Goal: Information Seeking & Learning: Learn about a topic

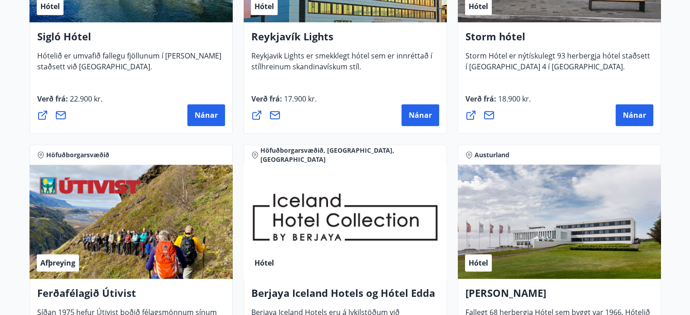
scroll to position [953, 0]
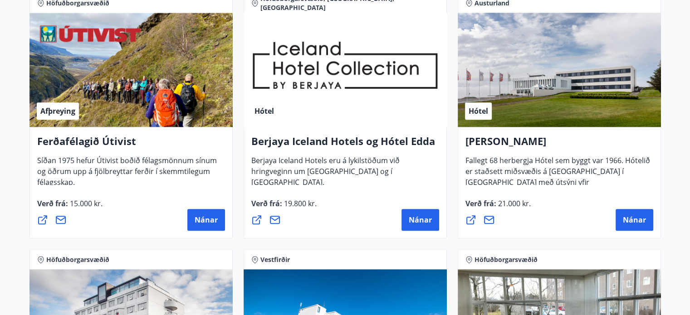
click at [408, 139] on h4 "Berjaya Iceland Hotels og Hótel Edda" at bounding box center [345, 144] width 188 height 21
click at [408, 138] on h4 "Berjaya Iceland Hotels og Hótel Edda" at bounding box center [345, 144] width 188 height 21
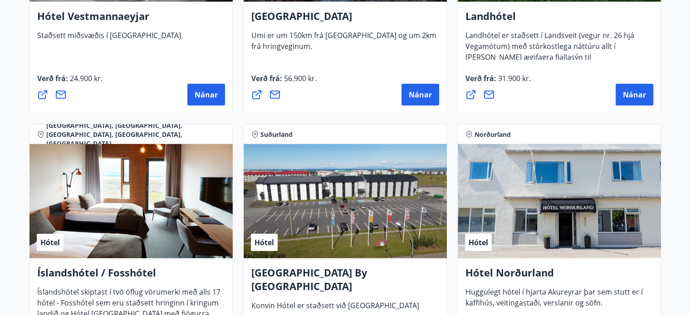
scroll to position [2224, 0]
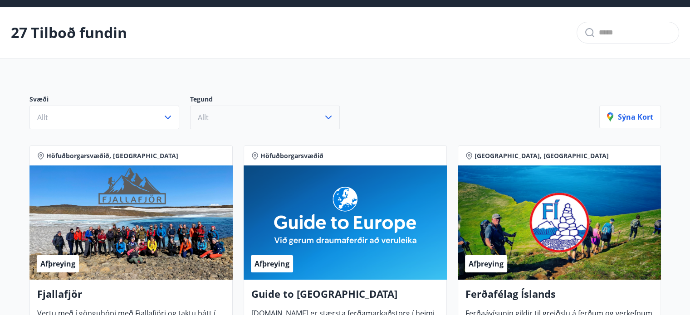
scroll to position [45, 0]
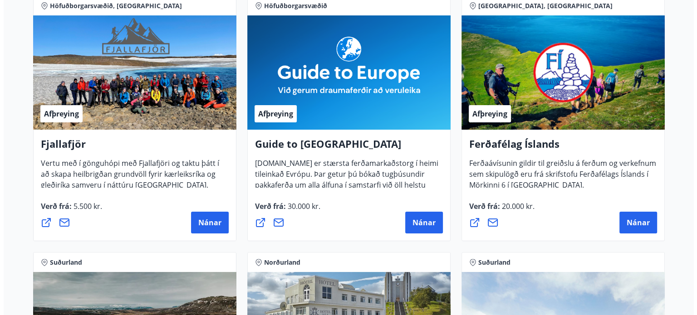
scroll to position [182, 0]
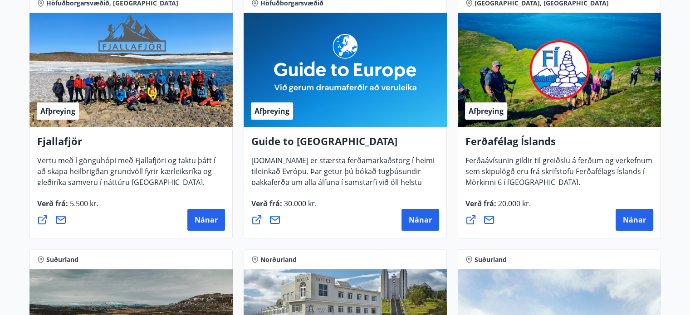
click at [320, 169] on span "[DOMAIN_NAME] er stærsta ferðamarkaðstorg í heimi tileinkað Evrópu. Þar getur þ…" at bounding box center [342, 186] width 183 height 61
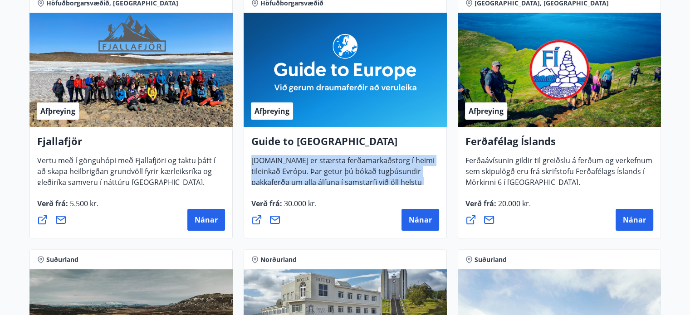
click at [321, 168] on span "[DOMAIN_NAME] er stærsta ferðamarkaðstorg í heimi tileinkað Evrópu. Þar getur þ…" at bounding box center [342, 186] width 183 height 61
click at [376, 184] on span "[DOMAIN_NAME] er stærsta ferðamarkaðstorg í heimi tileinkað Evrópu. Þar getur þ…" at bounding box center [342, 186] width 183 height 61
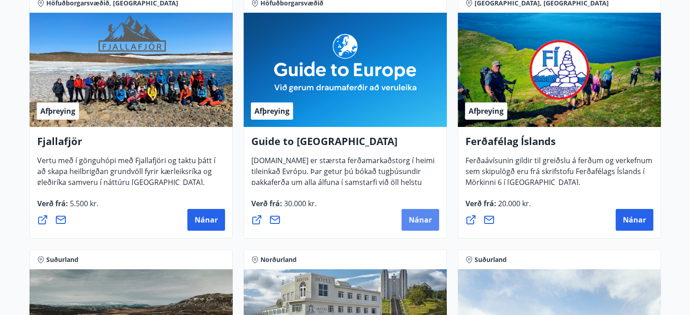
click at [410, 218] on span "Nánar" at bounding box center [420, 220] width 23 height 10
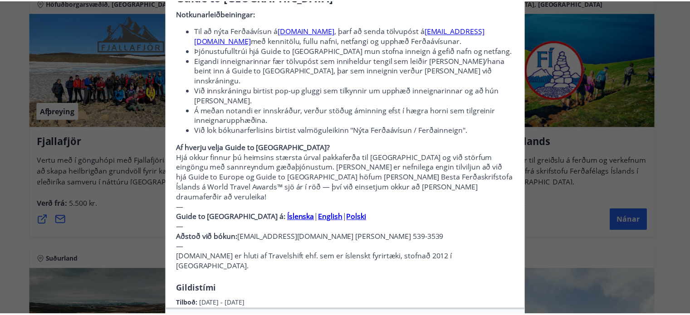
scroll to position [45, 0]
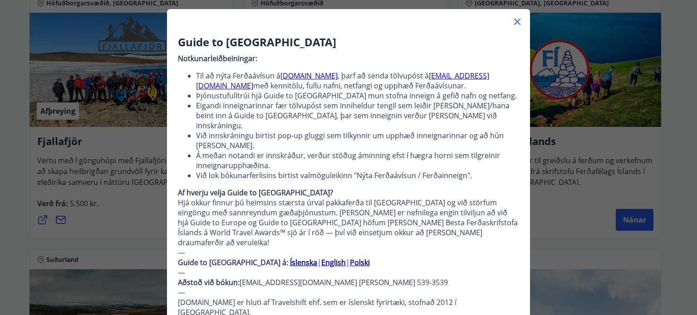
click at [543, 151] on div "Guide to [GEOGRAPHIC_DATA] Notkunarleiðbeiningar: Til að nýta Ferðaávísun á [DO…" at bounding box center [348, 112] width 697 height 315
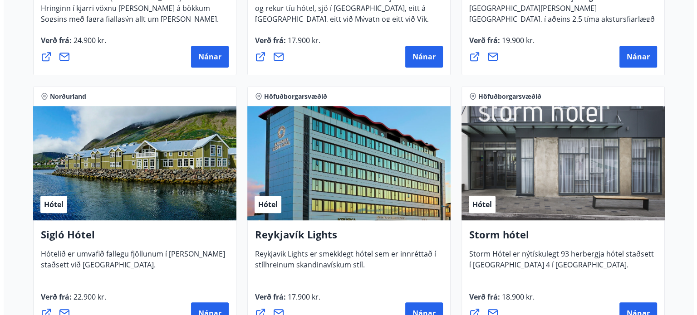
scroll to position [682, 0]
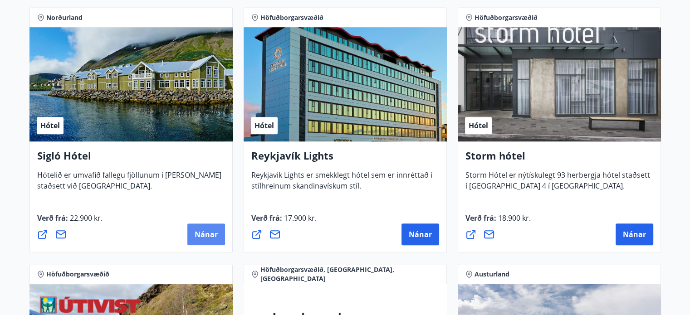
click at [203, 240] on button "Nánar" at bounding box center [206, 235] width 38 height 22
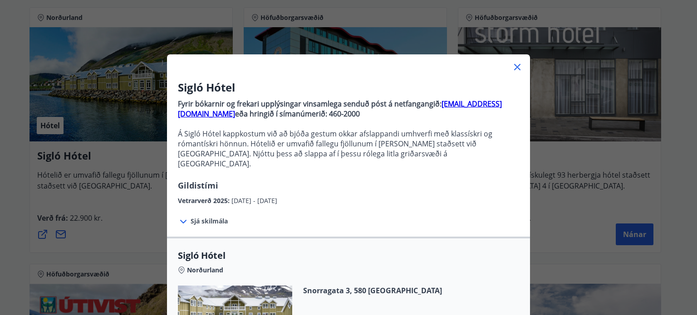
click at [215, 217] on span "Sjá skilmála" at bounding box center [209, 221] width 37 height 9
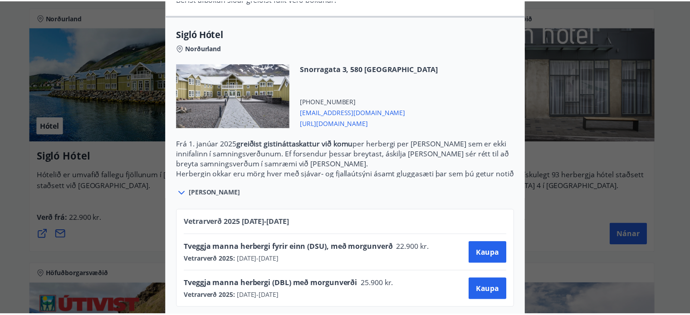
scroll to position [0, 0]
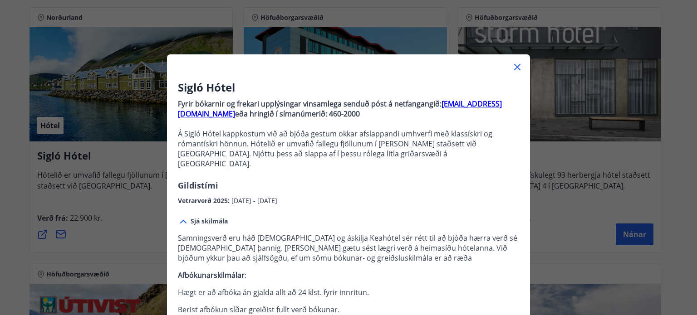
click at [549, 176] on div "Sigló Hótel Fyrir bókarnir og frekari upplýsingar vinsamlega senduð póst á netf…" at bounding box center [348, 157] width 697 height 315
click at [584, 173] on div "Sigló Hótel Fyrir bókarnir og frekari upplýsingar vinsamlega senduð póst á netf…" at bounding box center [348, 157] width 697 height 315
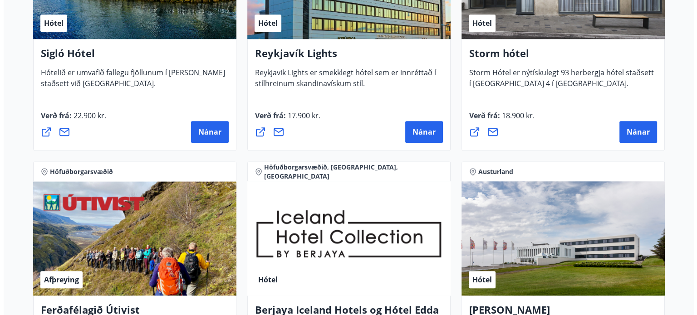
scroll to position [909, 0]
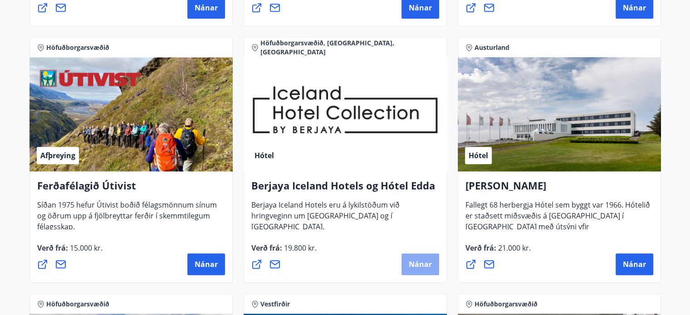
click at [427, 267] on span "Nánar" at bounding box center [420, 265] width 23 height 10
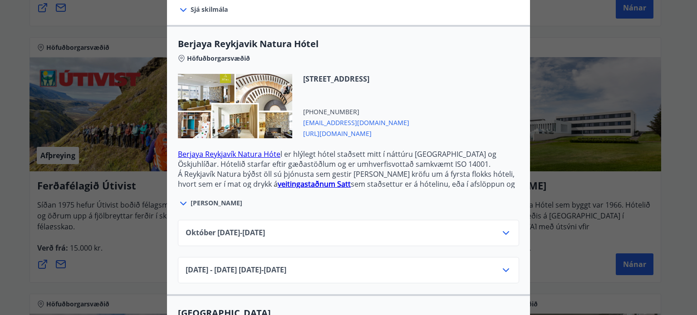
scroll to position [272, 0]
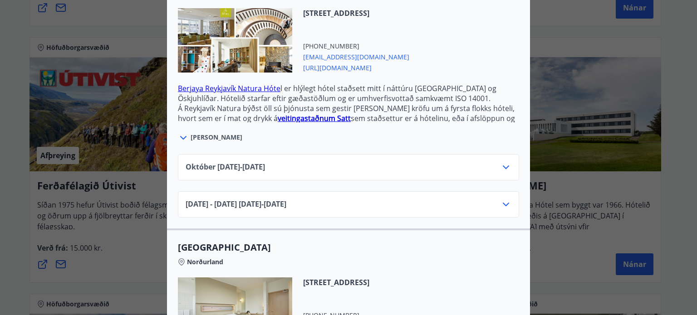
click at [424, 162] on div "[DATE]10.25 - [DATE]" at bounding box center [349, 171] width 326 height 18
click at [506, 166] on icon at bounding box center [506, 168] width 6 height 4
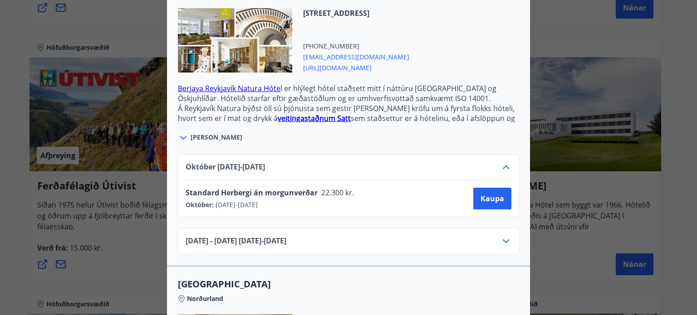
click at [503, 240] on icon at bounding box center [506, 242] width 6 height 4
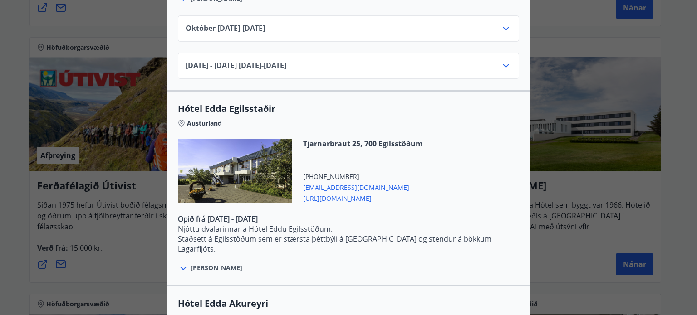
scroll to position [1543, 0]
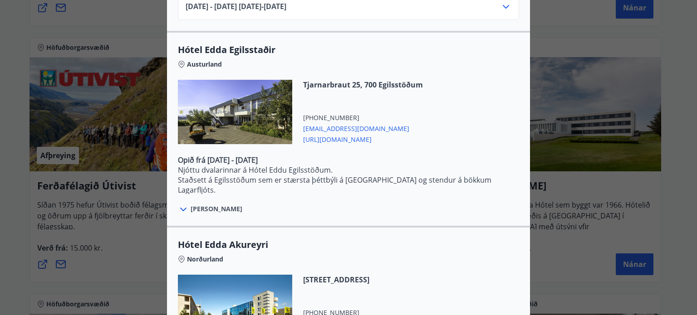
click at [450, 199] on div "[PERSON_NAME]" at bounding box center [348, 204] width 341 height 21
click at [224, 202] on div "[PERSON_NAME]" at bounding box center [348, 204] width 341 height 21
click at [200, 205] on span "[PERSON_NAME]" at bounding box center [217, 209] width 52 height 9
click at [178, 204] on icon at bounding box center [183, 209] width 11 height 11
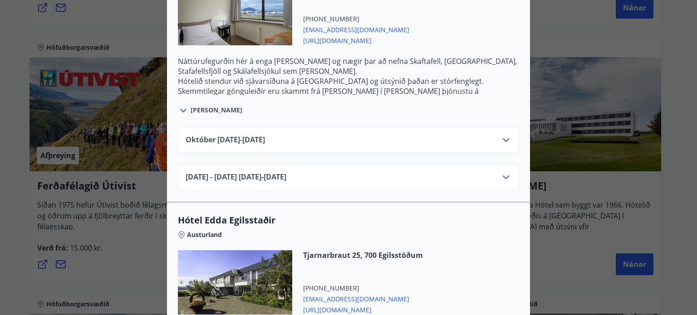
scroll to position [1370, 0]
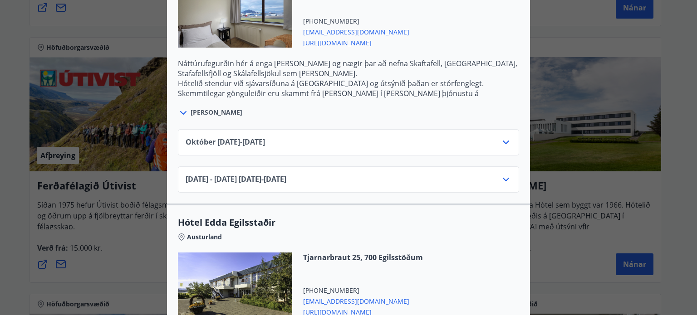
click at [505, 174] on icon at bounding box center [506, 179] width 11 height 11
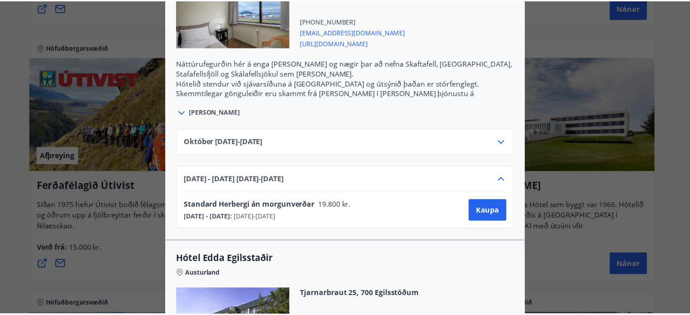
scroll to position [0, 0]
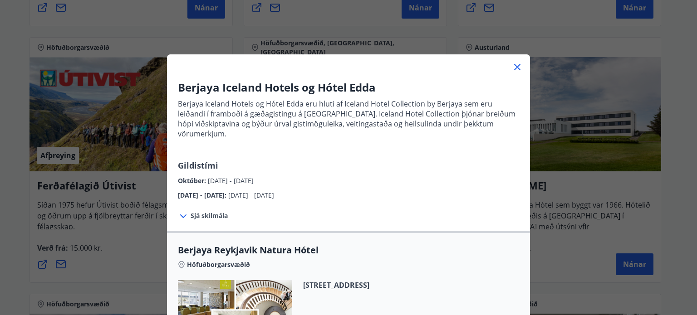
click at [576, 143] on div "Berjaya Iceland Hotels og Hótel Edda Berjaya Iceland Hotels og Hótel Edda eru h…" at bounding box center [348, 157] width 697 height 315
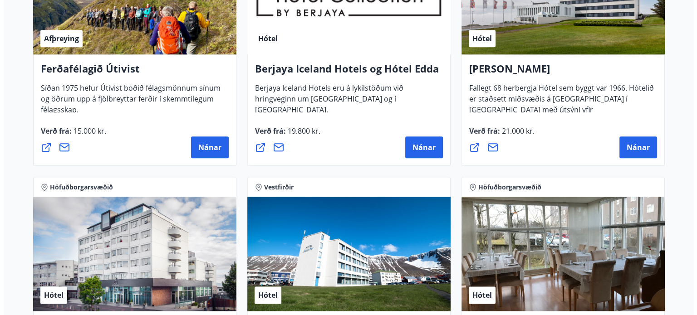
scroll to position [1136, 0]
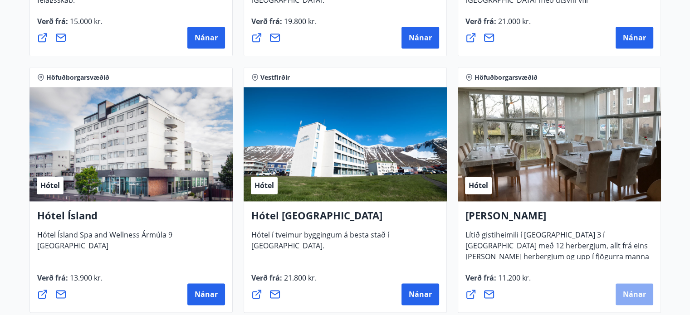
click at [646, 293] on button "Nánar" at bounding box center [635, 295] width 38 height 22
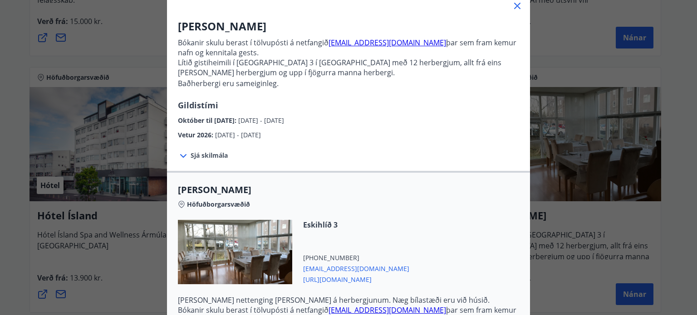
scroll to position [136, 0]
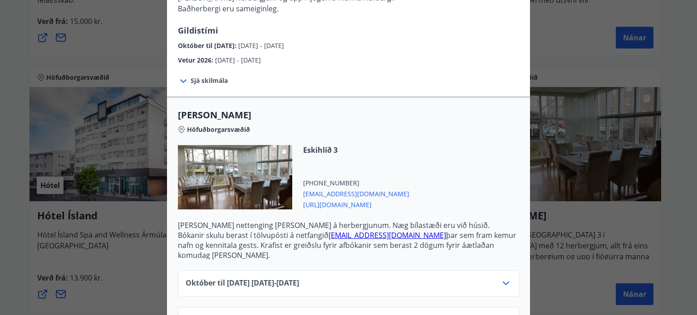
click at [501, 278] on icon at bounding box center [506, 283] width 11 height 11
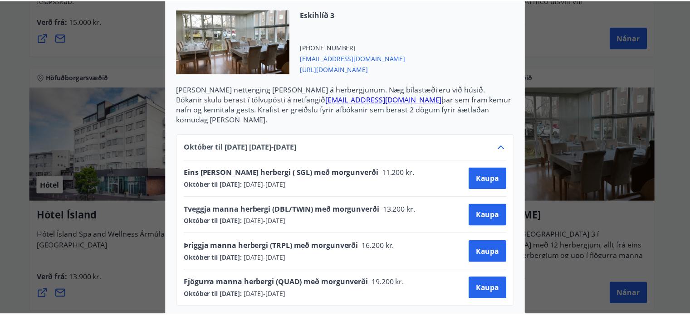
scroll to position [0, 0]
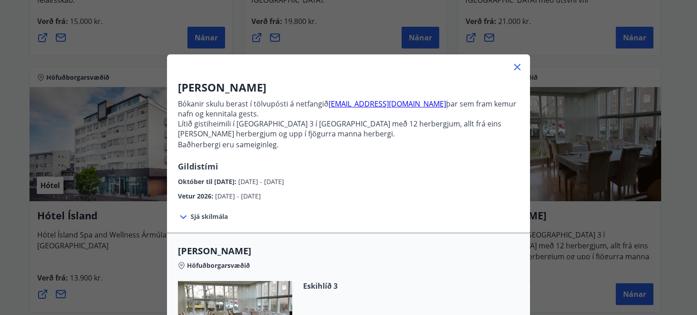
click at [555, 166] on div "Alba gistiheimili Bókanir skulu berast í tölvupósti á netfangið [EMAIL_ADDRESS]…" at bounding box center [348, 157] width 697 height 315
click at [556, 166] on div "Alba gistiheimili Bókanir skulu berast í tölvupósti á netfangið [EMAIL_ADDRESS]…" at bounding box center [348, 157] width 697 height 315
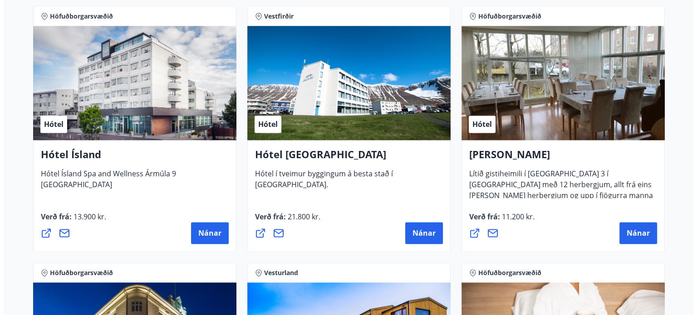
scroll to position [1272, 0]
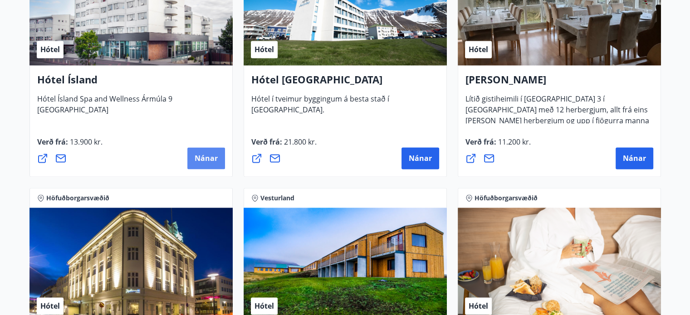
click at [218, 157] on button "Nánar" at bounding box center [206, 159] width 38 height 22
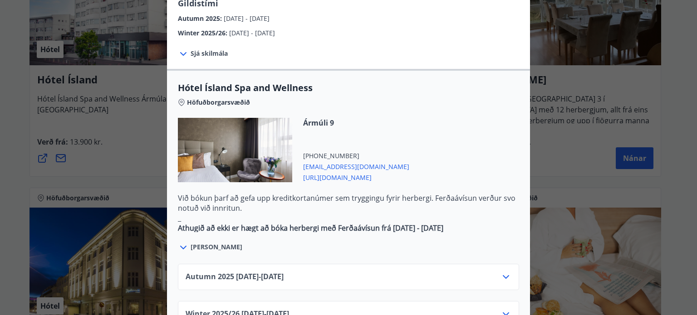
scroll to position [499, 0]
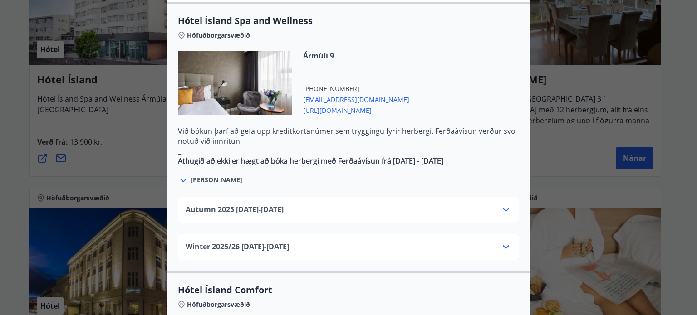
click at [515, 197] on div "Autumn [PHONE_NUMBER][DATE] - [DATE]" at bounding box center [348, 210] width 341 height 26
click at [503, 246] on icon at bounding box center [506, 248] width 6 height 4
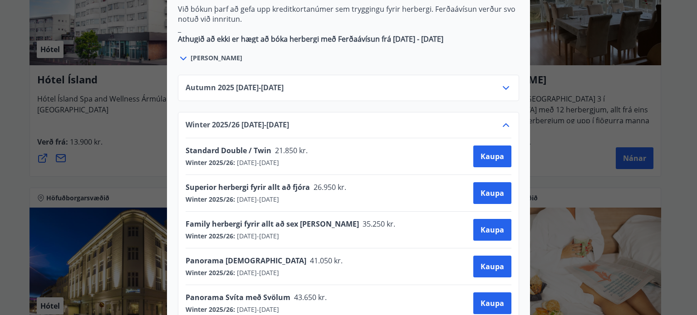
scroll to position [635, 0]
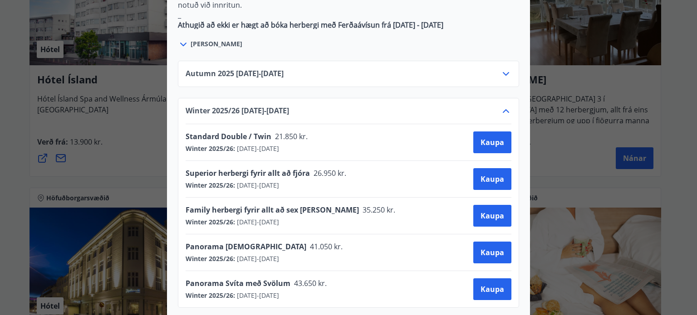
click at [167, 172] on div "Autumn [PHONE_NUMBER][DATE] - [DATE] Winter 2025/[PHONE_NUMBER][DATE] - [DATE] …" at bounding box center [348, 179] width 363 height 258
click at [150, 172] on div "Hótel Ísland Sendu skilaboð til að panta herbergi [EMAIL_ADDRESS][DOMAIN_NAME] …" at bounding box center [348, 157] width 697 height 315
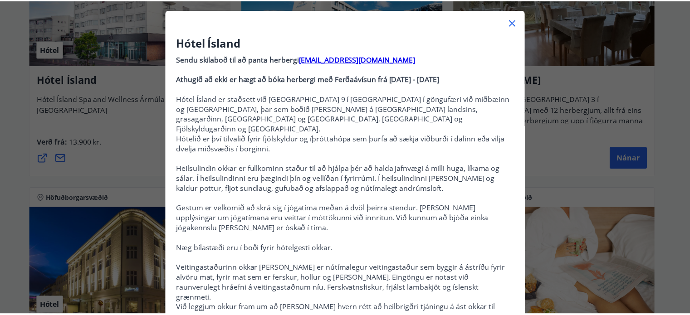
scroll to position [91, 0]
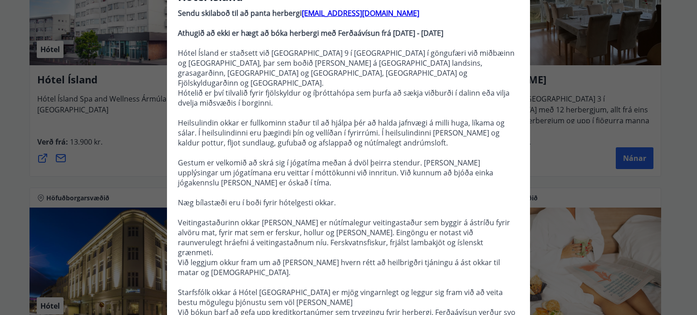
click at [149, 180] on div "Hótel Ísland Sendu skilaboð til að panta herbergi [EMAIL_ADDRESS][DOMAIN_NAME] …" at bounding box center [348, 66] width 697 height 315
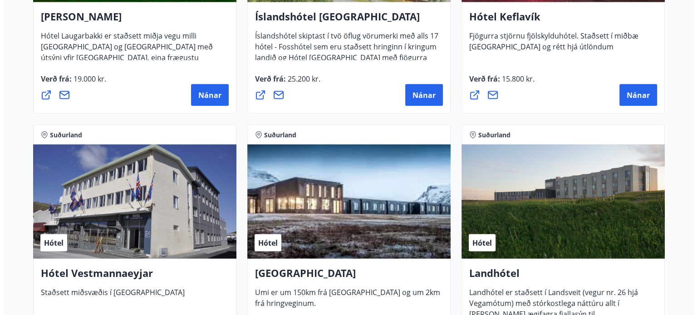
scroll to position [1771, 0]
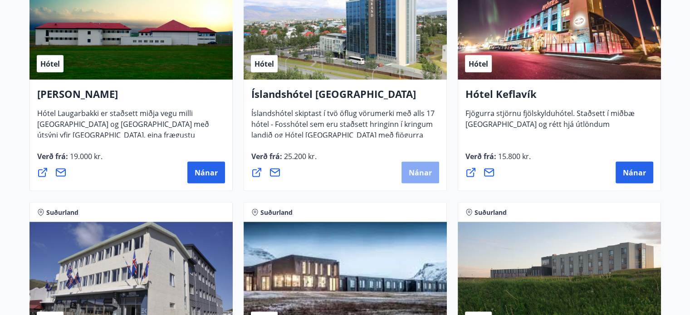
click at [425, 177] on span "Nánar" at bounding box center [420, 173] width 23 height 10
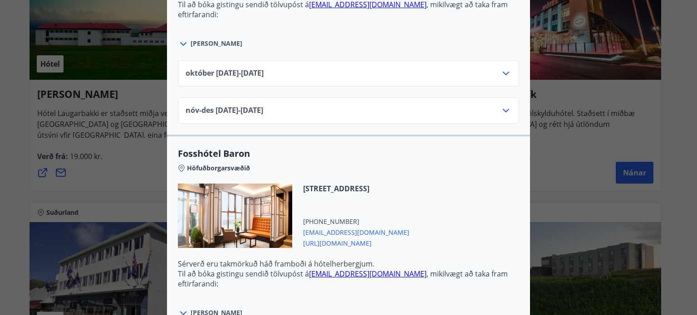
scroll to position [1244, 0]
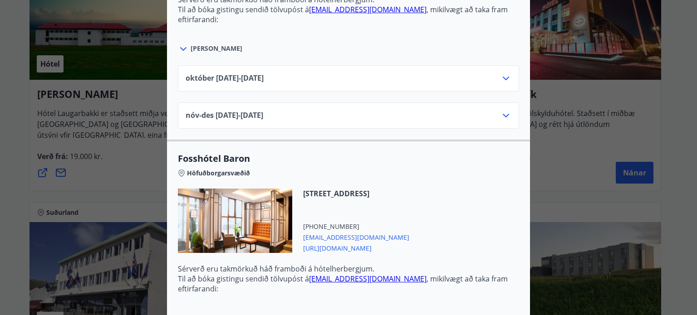
click at [371, 132] on div "Fosshótel [GEOGRAPHIC_DATA] Höfuðborgarsvæðið [STREET_ADDRESS] [PHONE_NUMBER] […" at bounding box center [348, 5] width 363 height 270
click at [379, 117] on div "nóv-[DATE]11.25 - [DATE]" at bounding box center [349, 119] width 326 height 18
click at [507, 112] on icon at bounding box center [506, 115] width 11 height 11
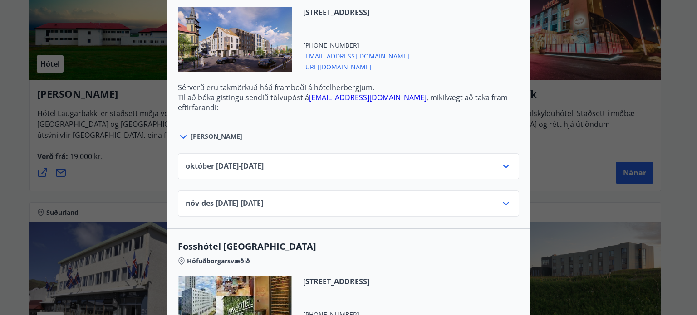
scroll to position [881, 0]
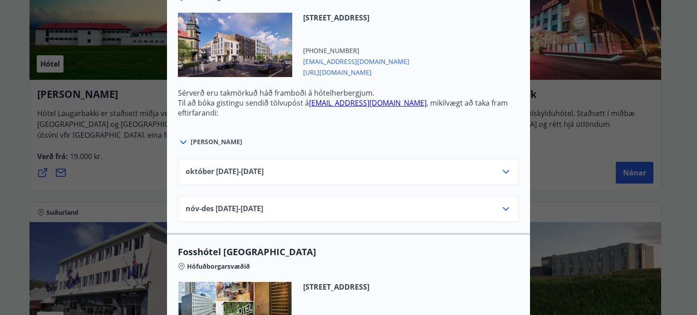
click at [502, 205] on icon at bounding box center [506, 209] width 11 height 11
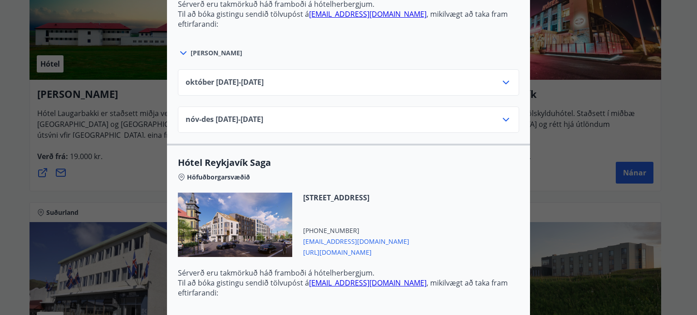
scroll to position [699, 0]
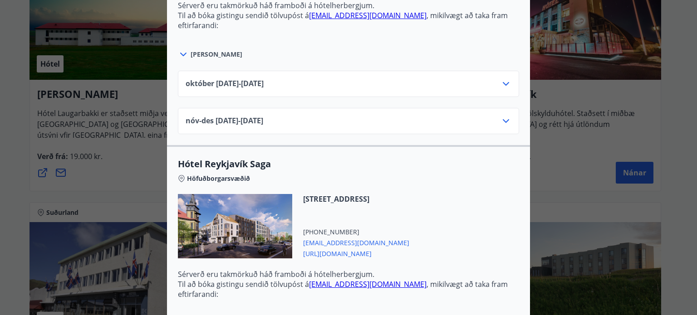
click at [510, 120] on div "nóv-[DATE]11.25 - [DATE]" at bounding box center [348, 121] width 341 height 26
click at [505, 122] on icon at bounding box center [506, 121] width 11 height 11
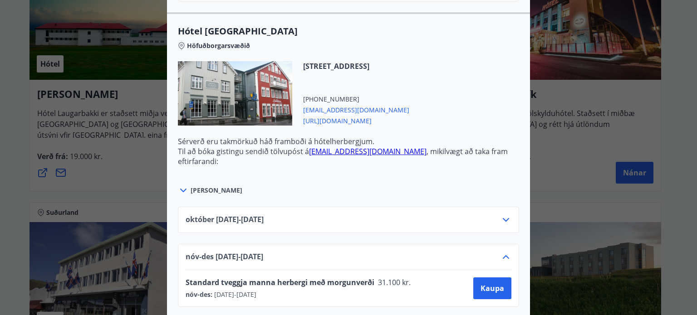
scroll to position [427, 0]
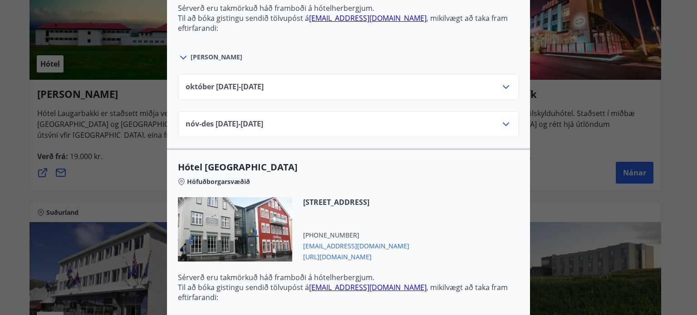
click at [507, 123] on icon at bounding box center [506, 124] width 11 height 11
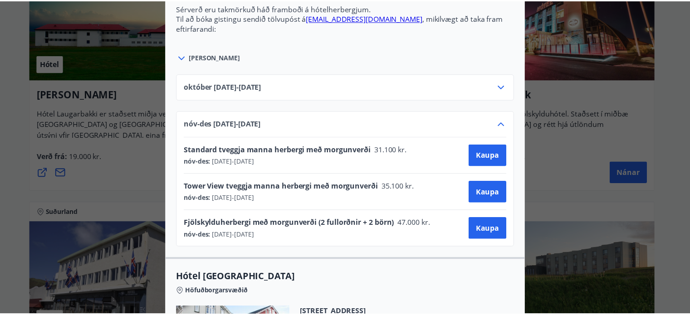
scroll to position [0, 0]
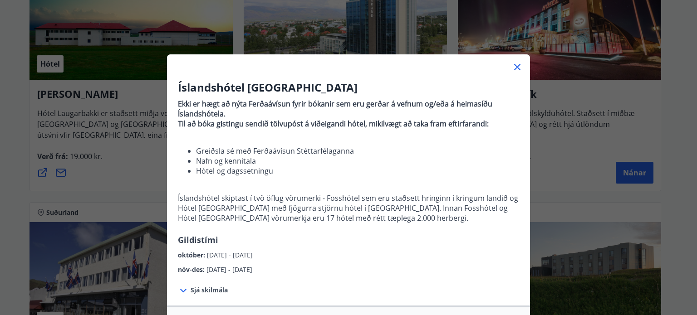
click at [554, 163] on div "Íslandshótel Reykjavík Ekki er hægt að nýta Ferðaávísun fyrir bókanir sem eru g…" at bounding box center [348, 157] width 697 height 315
click at [555, 164] on div "Íslandshótel Reykjavík Ekki er hægt að nýta Ferðaávísun fyrir bókanir sem eru g…" at bounding box center [348, 157] width 697 height 315
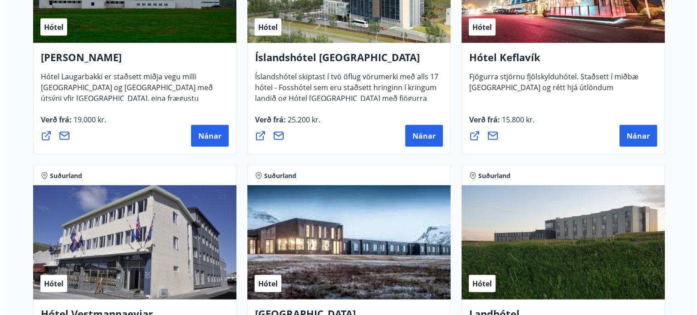
scroll to position [1726, 0]
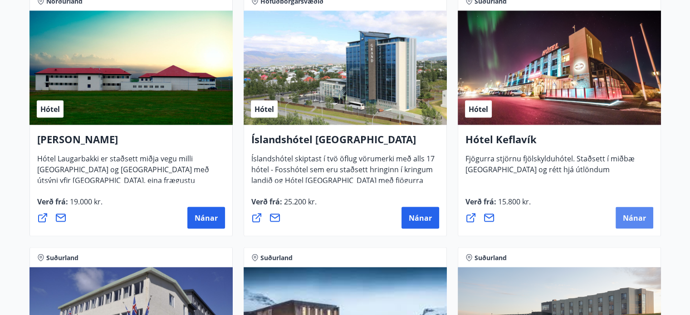
click at [632, 213] on span "Nánar" at bounding box center [634, 218] width 23 height 10
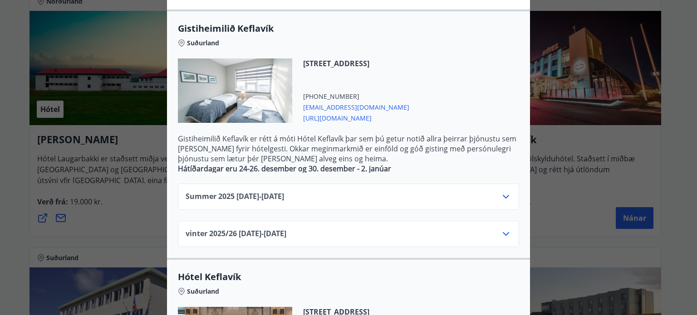
scroll to position [370, 0]
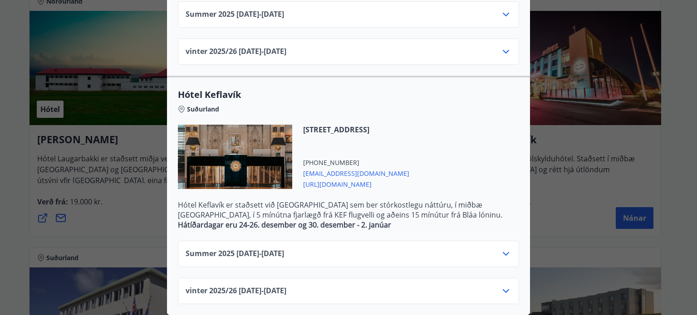
click at [503, 290] on icon at bounding box center [506, 292] width 6 height 4
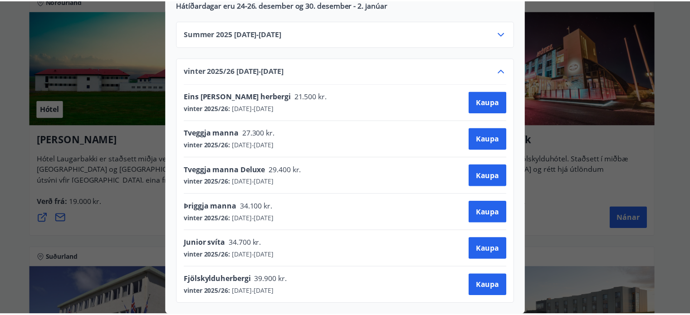
scroll to position [0, 0]
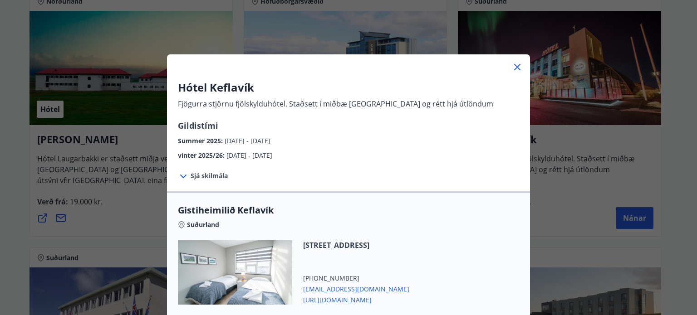
click at [575, 208] on div "Hótel Keflavík Fjögurra stjörnu fjölskylduhótel. Staðsett í miðbæ [GEOGRAPHIC_D…" at bounding box center [348, 157] width 697 height 315
click at [566, 211] on div "Hótel Keflavík Fjögurra stjörnu fjölskylduhótel. Staðsett í miðbæ [GEOGRAPHIC_D…" at bounding box center [348, 157] width 697 height 315
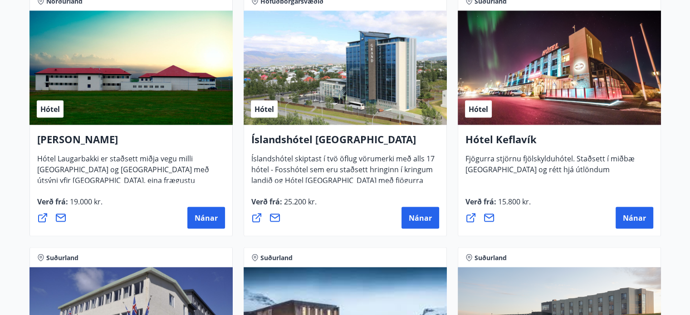
click at [533, 216] on div "Nánar" at bounding box center [560, 218] width 188 height 22
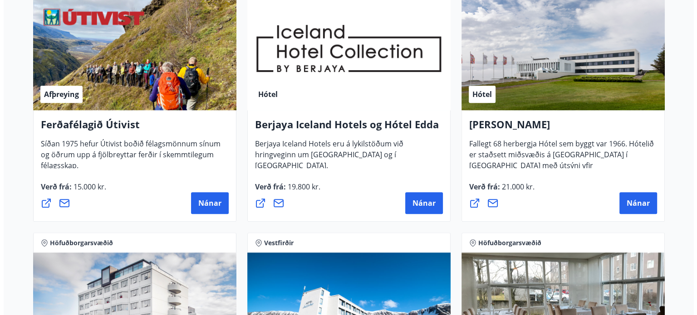
scroll to position [954, 0]
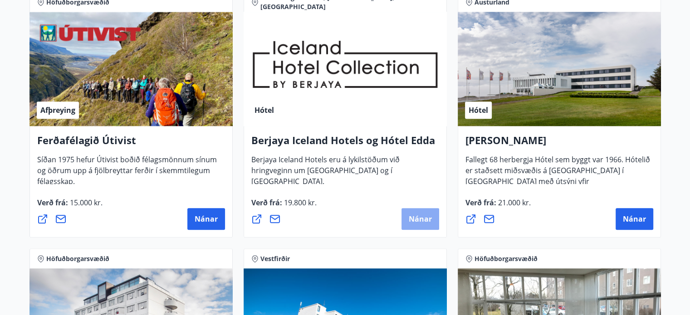
click at [425, 219] on span "Nánar" at bounding box center [420, 219] width 23 height 10
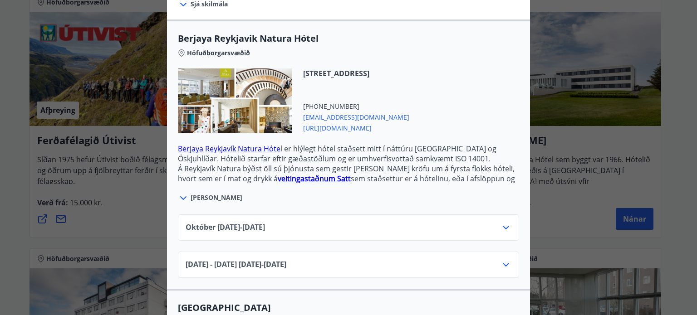
scroll to position [272, 0]
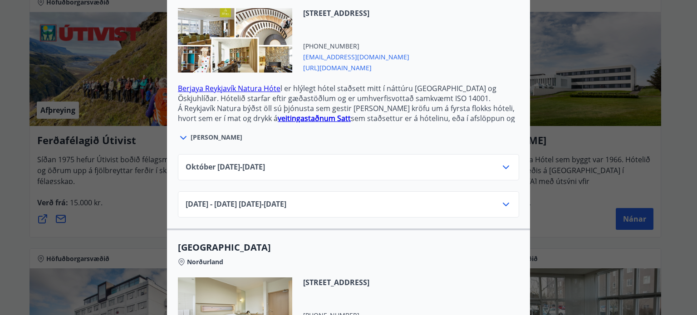
click at [512, 196] on div "[DATE] - [DATE] [DATE] - [DATE]" at bounding box center [348, 205] width 341 height 26
click at [501, 199] on icon at bounding box center [506, 204] width 11 height 11
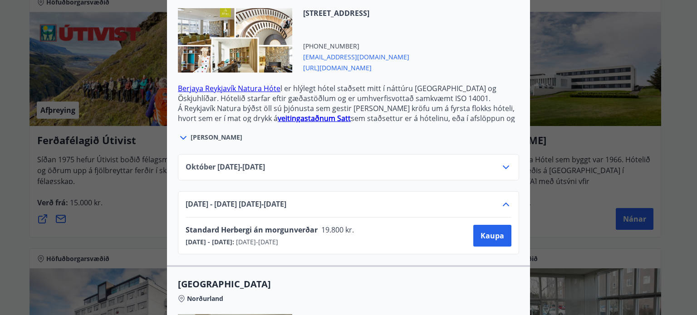
drag, startPoint x: 503, startPoint y: 162, endPoint x: 503, endPoint y: 157, distance: 5.0
click at [503, 162] on div at bounding box center [506, 167] width 11 height 11
click at [503, 162] on icon at bounding box center [506, 167] width 11 height 11
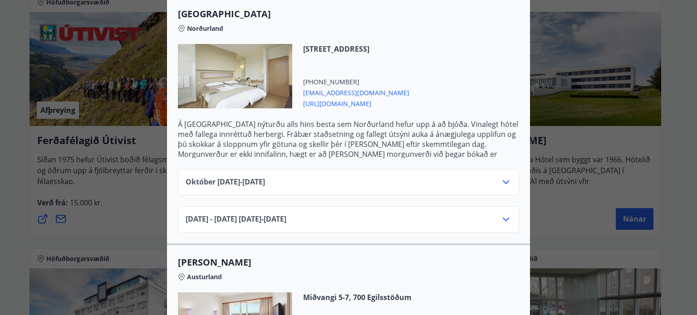
scroll to position [545, 0]
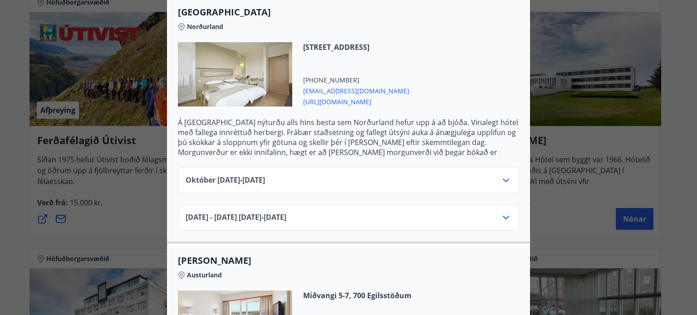
click at [504, 175] on icon at bounding box center [506, 180] width 11 height 11
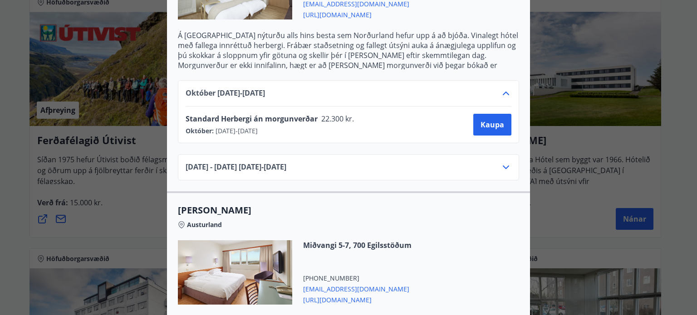
scroll to position [635, 0]
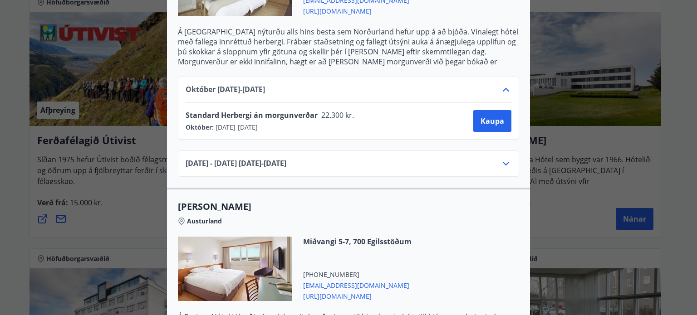
drag, startPoint x: 498, startPoint y: 165, endPoint x: 499, endPoint y: 160, distance: 4.6
click at [498, 163] on div "[DATE] - [DATE] [DATE] - [DATE]" at bounding box center [349, 167] width 326 height 18
click at [503, 158] on icon at bounding box center [506, 163] width 11 height 11
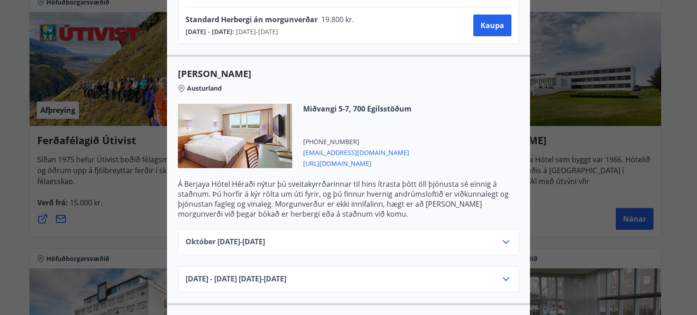
scroll to position [862, 0]
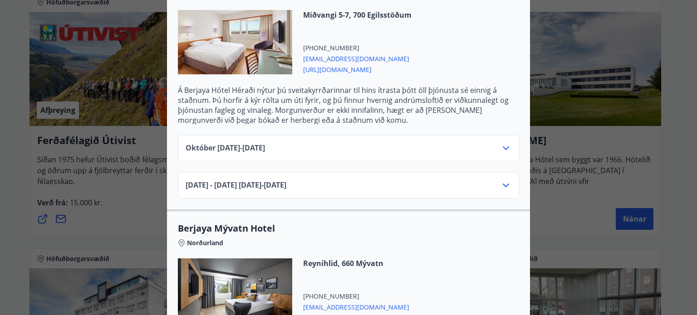
click at [502, 180] on icon at bounding box center [506, 185] width 11 height 11
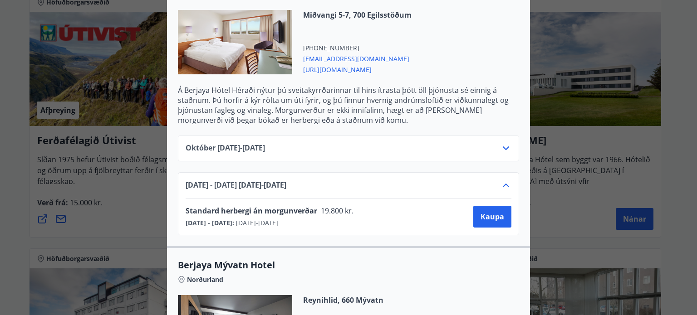
click at [508, 143] on icon at bounding box center [506, 148] width 11 height 11
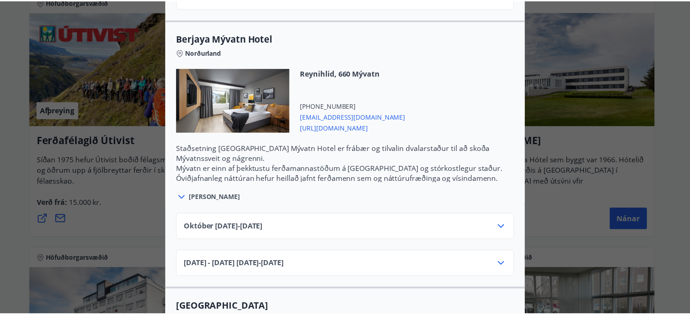
scroll to position [0, 0]
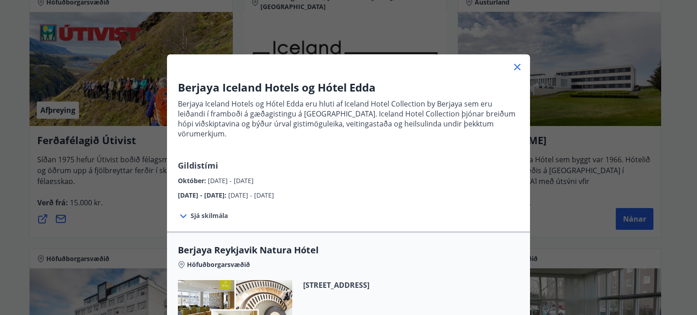
drag, startPoint x: 554, startPoint y: 144, endPoint x: 544, endPoint y: 145, distance: 10.4
click at [552, 144] on div "Berjaya Iceland Hotels og Hótel Edda Berjaya Iceland Hotels og Hótel Edda eru h…" at bounding box center [348, 157] width 697 height 315
click at [566, 144] on div "Berjaya Iceland Hotels og Hótel Edda Berjaya Iceland Hotels og Hótel Edda eru h…" at bounding box center [348, 157] width 697 height 315
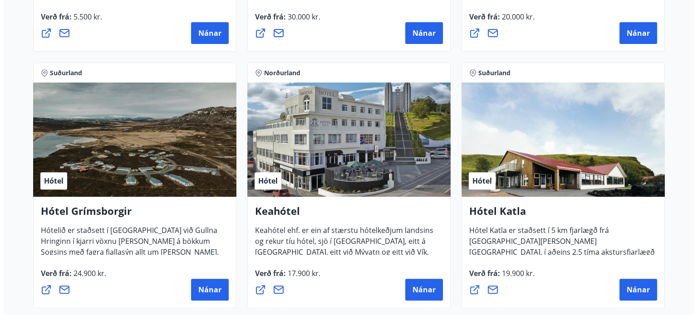
scroll to position [364, 0]
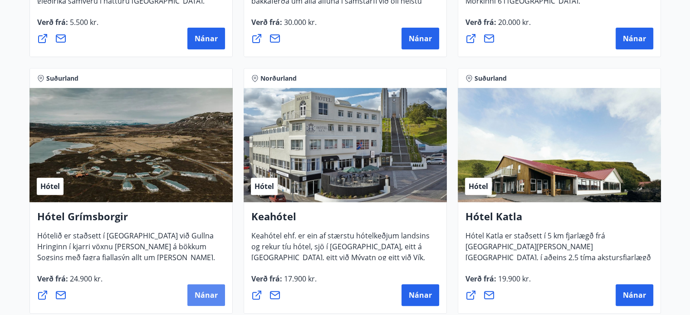
click at [205, 289] on button "Nánar" at bounding box center [206, 296] width 38 height 22
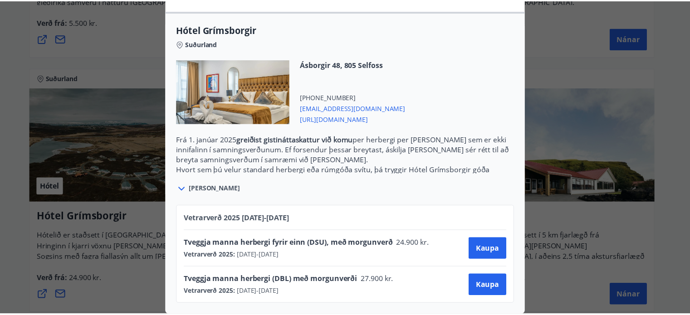
scroll to position [0, 0]
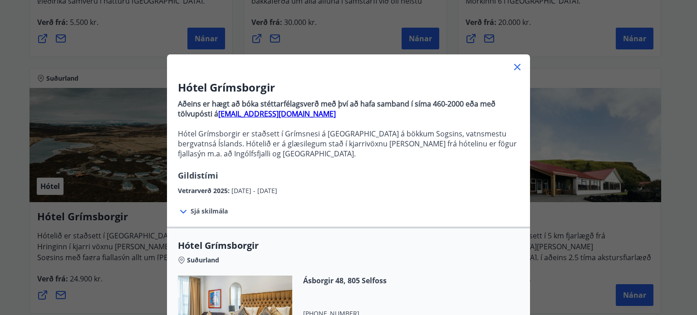
click at [78, 172] on div "Hótel Grímsborgir Aðeins er hægt að bóka stéttarfélagsverð með því að hafa samb…" at bounding box center [348, 157] width 697 height 315
click at [85, 172] on div "Hótel Grímsborgir Aðeins er hægt að bóka stéttarfélagsverð með því að hafa samb…" at bounding box center [348, 157] width 697 height 315
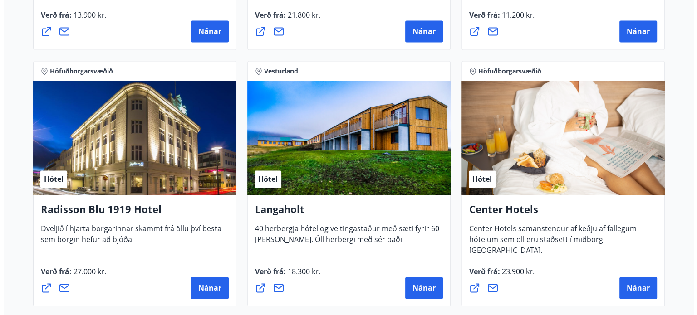
scroll to position [1408, 0]
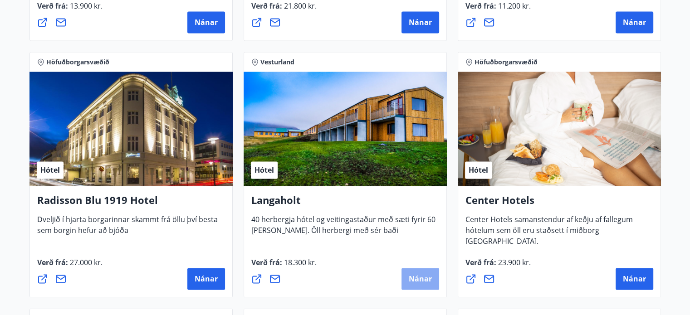
click at [423, 288] on button "Nánar" at bounding box center [421, 279] width 38 height 22
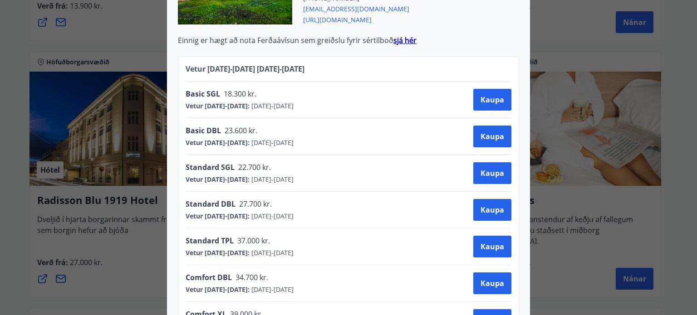
scroll to position [476, 0]
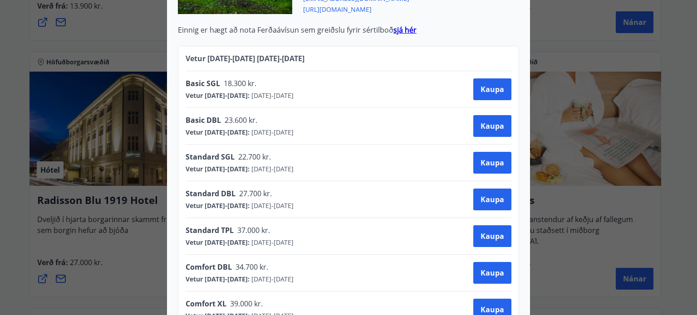
click at [498, 185] on div "Standard DBL 27.700 kr. Vetur [DATE]-[DATE] : [DATE] - [DATE] [PERSON_NAME]" at bounding box center [349, 200] width 326 height 36
click at [580, 180] on div "Langaholt Gistihúsið [GEOGRAPHIC_DATA] er búið 40 herbergjum, öllum með sér bað…" at bounding box center [348, 157] width 697 height 315
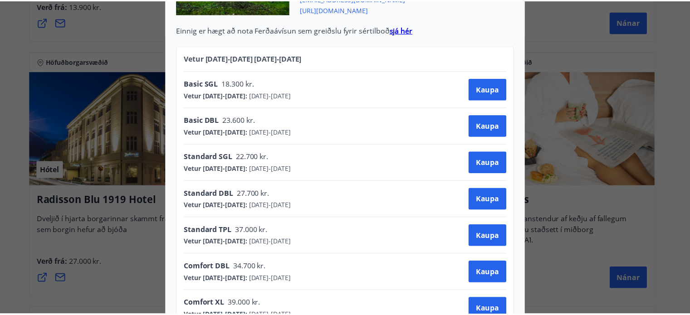
scroll to position [0, 0]
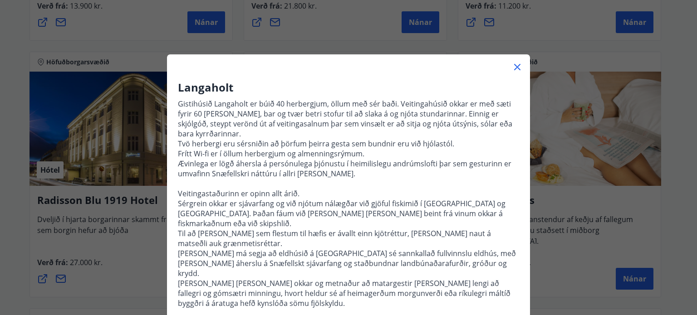
click at [583, 185] on div "Langaholt Gistihúsið [GEOGRAPHIC_DATA] er búið 40 herbergjum, öllum með sér bað…" at bounding box center [348, 157] width 697 height 315
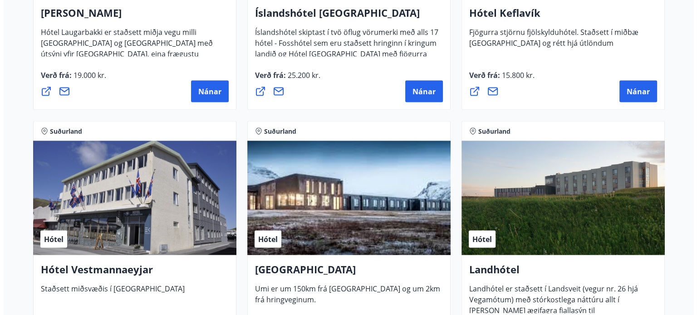
scroll to position [1862, 0]
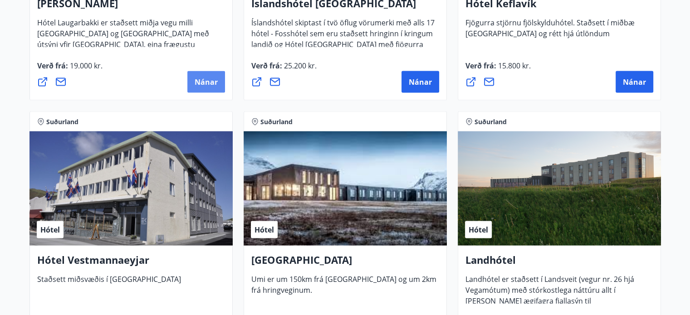
click at [201, 90] on button "Nánar" at bounding box center [206, 82] width 38 height 22
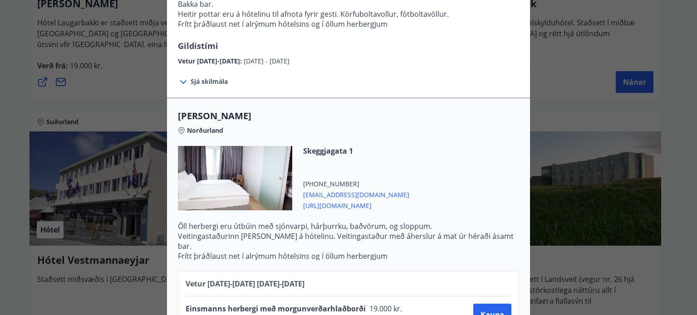
scroll to position [326, 0]
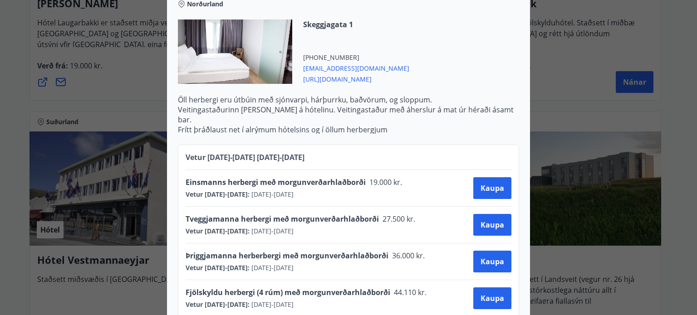
click at [572, 190] on div "Hótel Laugarbakki Hótel Laugarbakki er 3 stjörnu hótel á bökkum Miðfjarðarár í …" at bounding box center [348, 157] width 697 height 315
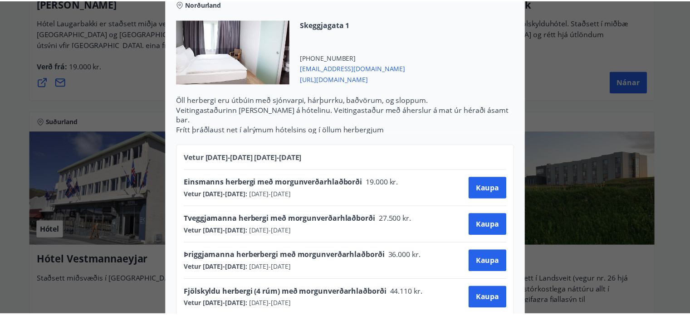
scroll to position [0, 0]
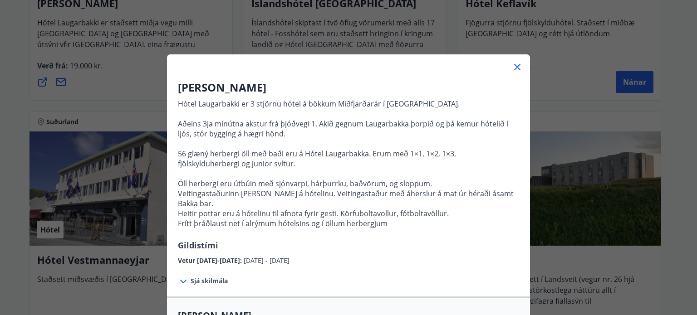
click at [572, 190] on div "Hótel Laugarbakki Hótel Laugarbakki er 3 stjörnu hótel á bökkum Miðfjarðarár í …" at bounding box center [348, 157] width 697 height 315
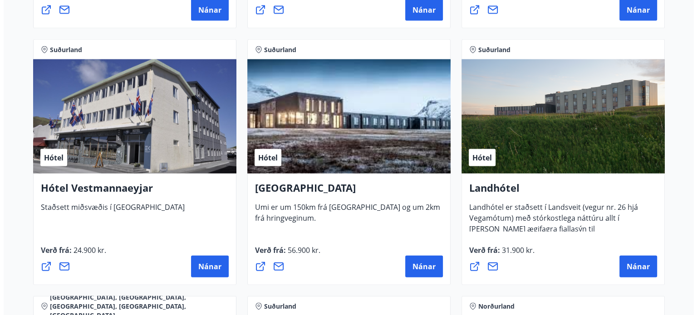
scroll to position [2043, 0]
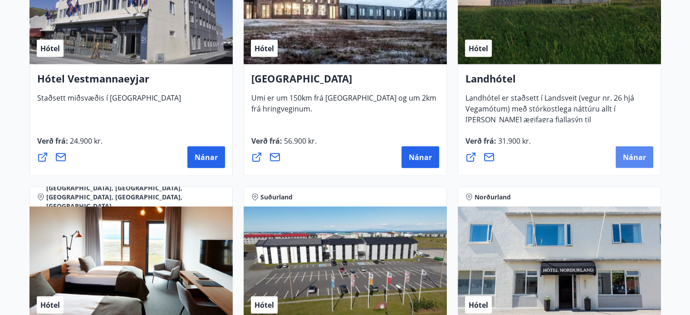
click at [623, 162] on button "Nánar" at bounding box center [635, 158] width 38 height 22
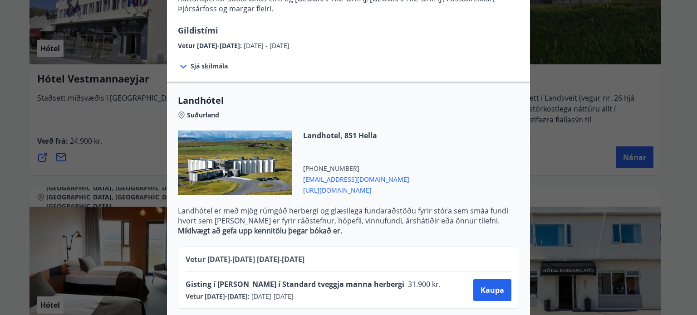
scroll to position [146, 0]
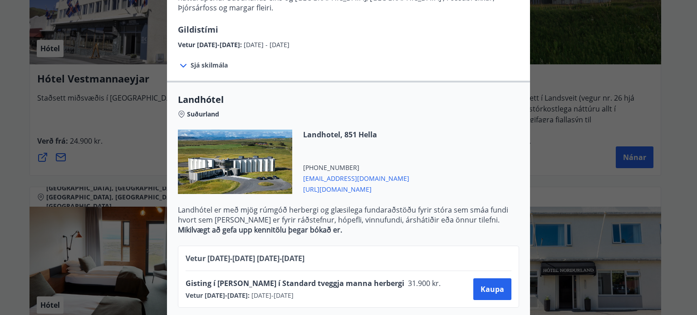
click at [561, 157] on div "Landhótel Sameinaðu lúxus dvöl á notalegu hóteli og upplifðu einstakrar náttúru…" at bounding box center [348, 11] width 697 height 315
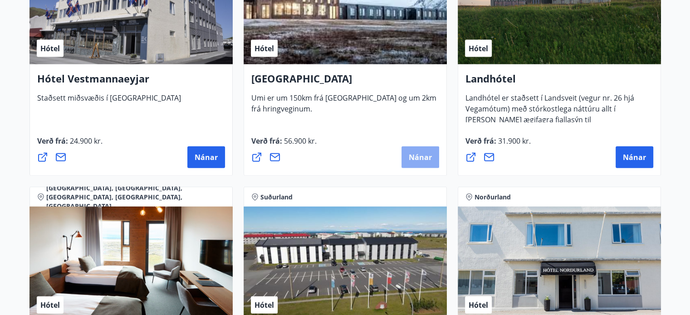
click at [430, 163] on button "Nánar" at bounding box center [421, 158] width 38 height 22
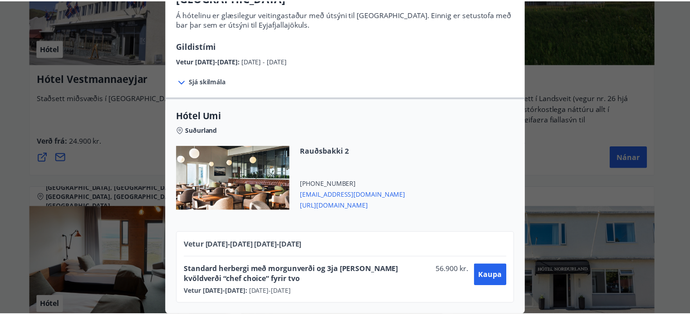
scroll to position [96, 0]
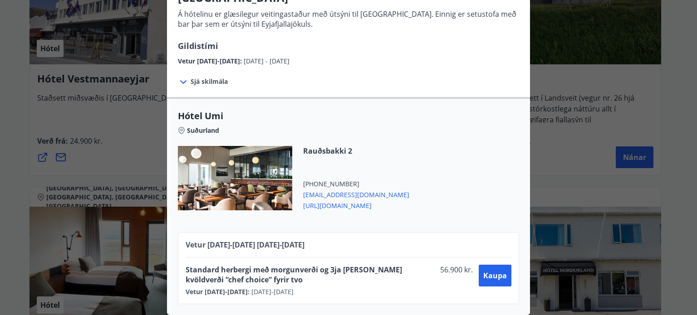
click at [572, 157] on div "UMI Hotel Á hótelinu er glæsilegur veitingastaður með útsýni til [GEOGRAPHIC_DA…" at bounding box center [348, 67] width 697 height 315
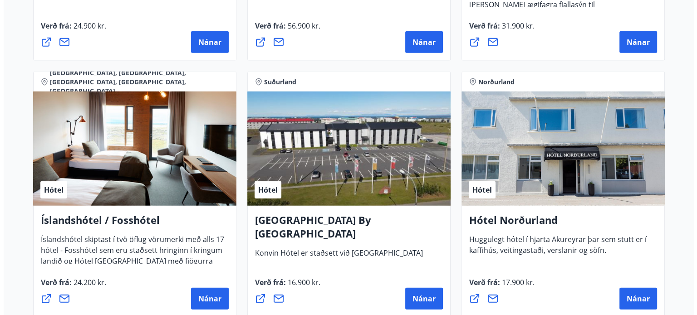
scroll to position [2225, 0]
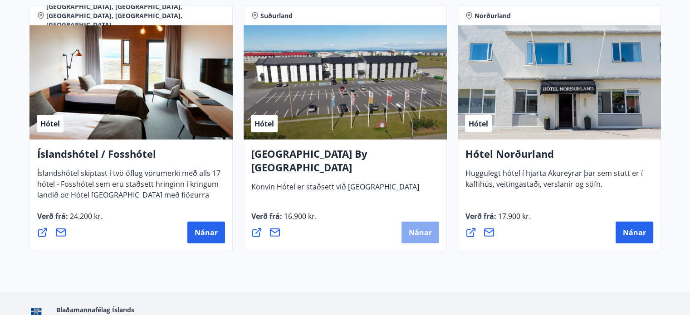
click at [424, 232] on span "Nánar" at bounding box center [420, 233] width 23 height 10
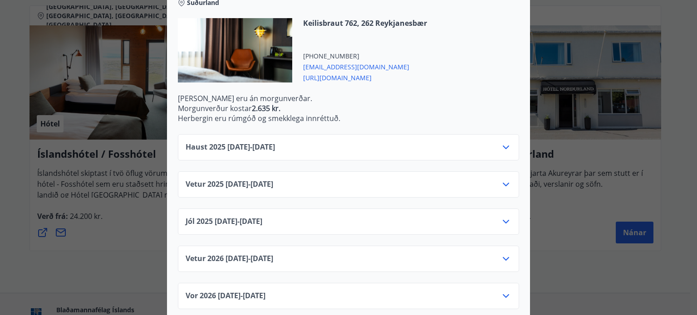
scroll to position [277, 0]
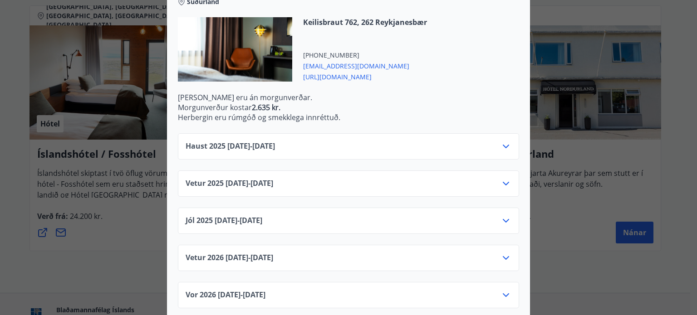
click at [447, 216] on div "Jól [PHONE_NUMBER][DATE] - [DATE]" at bounding box center [349, 225] width 326 height 18
click at [503, 219] on icon at bounding box center [506, 221] width 6 height 4
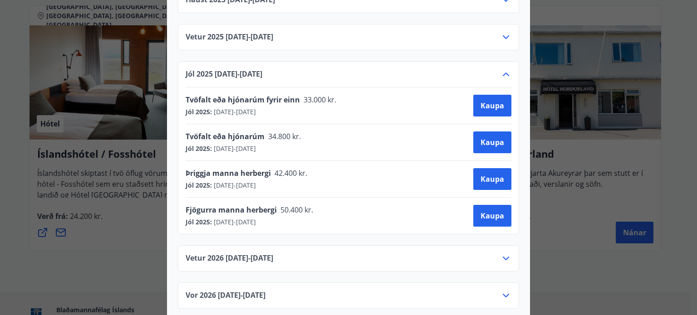
scroll to position [0, 0]
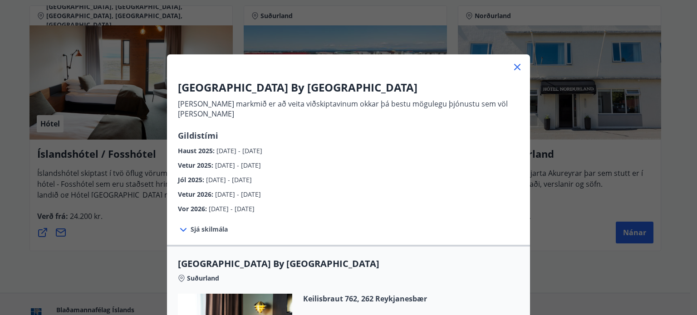
click at [573, 196] on div "[GEOGRAPHIC_DATA] By [GEOGRAPHIC_DATA] [PERSON_NAME] markmið er að veita viðski…" at bounding box center [348, 157] width 697 height 315
click at [569, 195] on div "[GEOGRAPHIC_DATA] By [GEOGRAPHIC_DATA] [PERSON_NAME] markmið er að veita viðski…" at bounding box center [348, 157] width 697 height 315
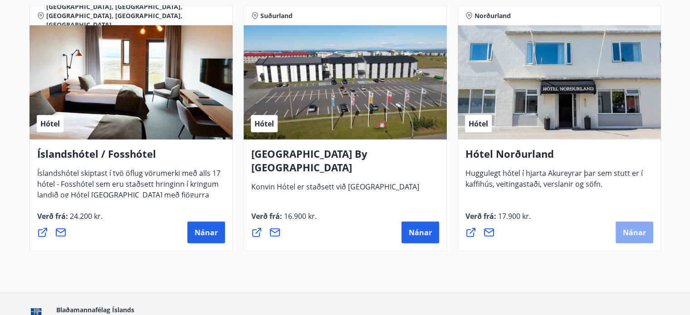
click at [642, 228] on span "Nánar" at bounding box center [634, 233] width 23 height 10
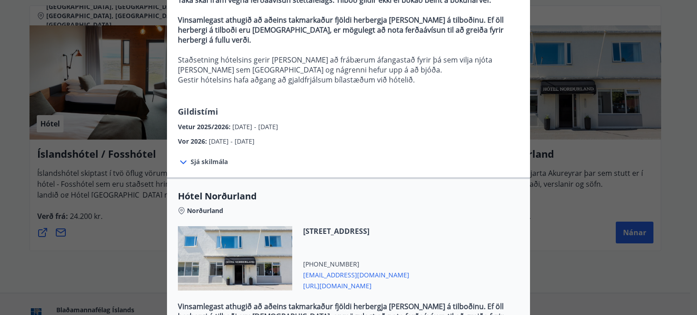
scroll to position [241, 0]
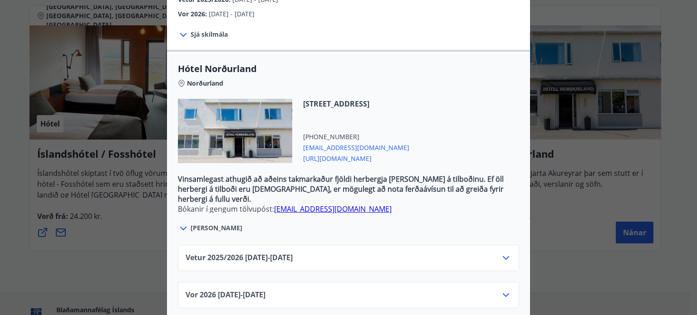
click at [510, 282] on div "Vor [PHONE_NUMBER][DATE] - [DATE]" at bounding box center [348, 295] width 341 height 26
click at [501, 290] on icon at bounding box center [506, 295] width 11 height 11
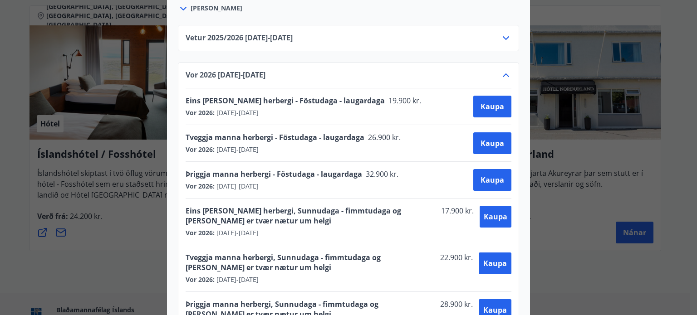
scroll to position [446, 0]
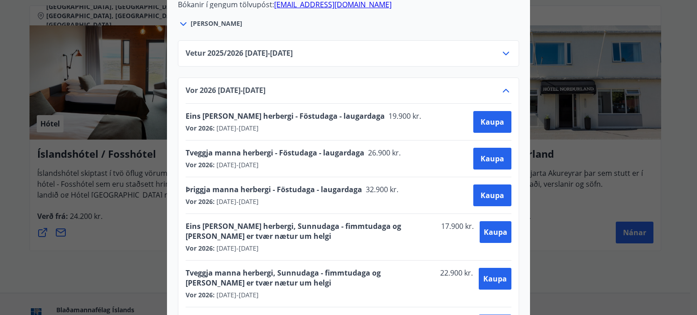
click at [613, 259] on div "Hótel Norðurland Bókanir í gengum tölvupóst: [EMAIL_ADDRESS][DOMAIN_NAME] Taka …" at bounding box center [348, 157] width 697 height 315
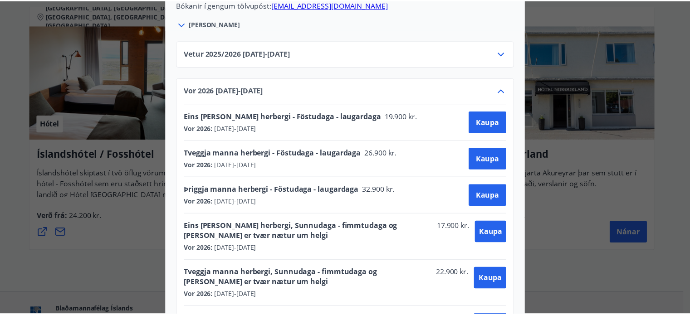
scroll to position [0, 0]
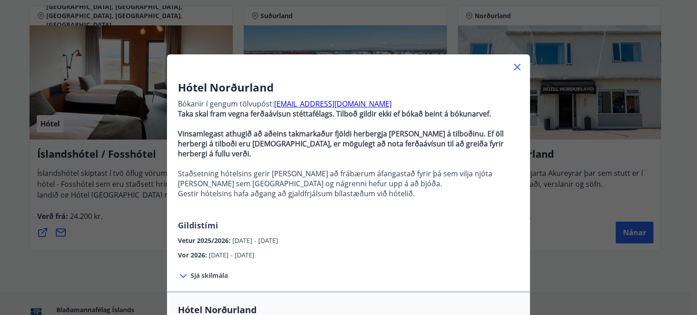
click at [637, 129] on div "Hótel Norðurland Bókanir í gengum tölvupóst: [EMAIL_ADDRESS][DOMAIN_NAME] Taka …" at bounding box center [348, 157] width 697 height 315
